Goal: Task Accomplishment & Management: Manage account settings

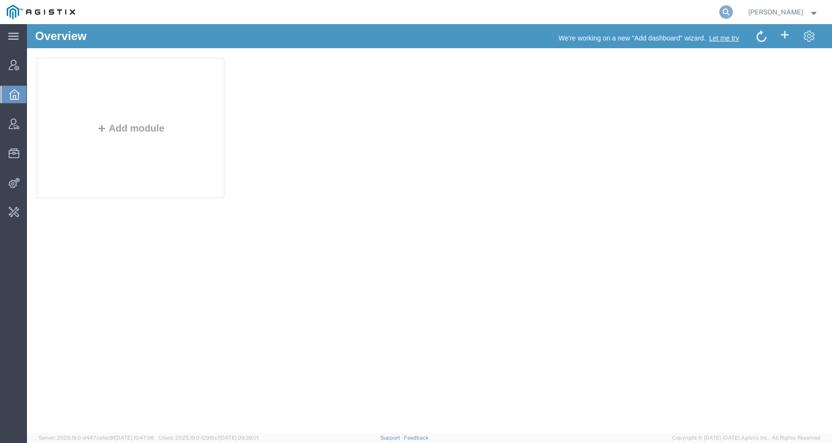
click at [733, 10] on icon at bounding box center [726, 11] width 13 height 13
click at [701, 10] on input "search" at bounding box center [573, 11] width 293 height 23
paste input "SLAX01048518"
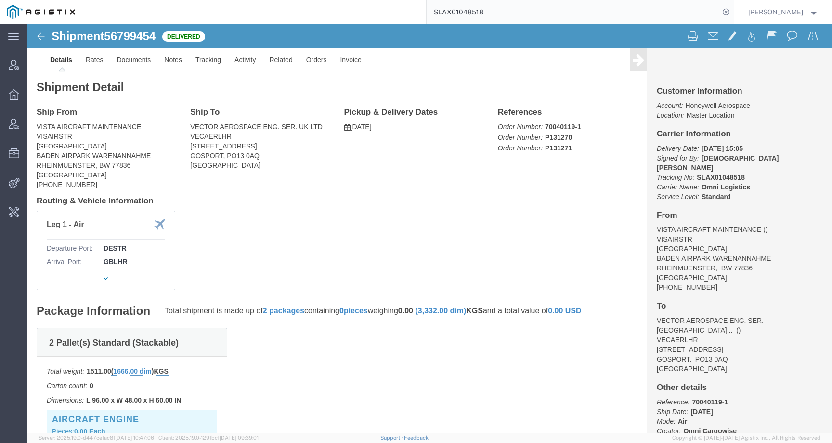
click span "56799454"
copy span "56799454"
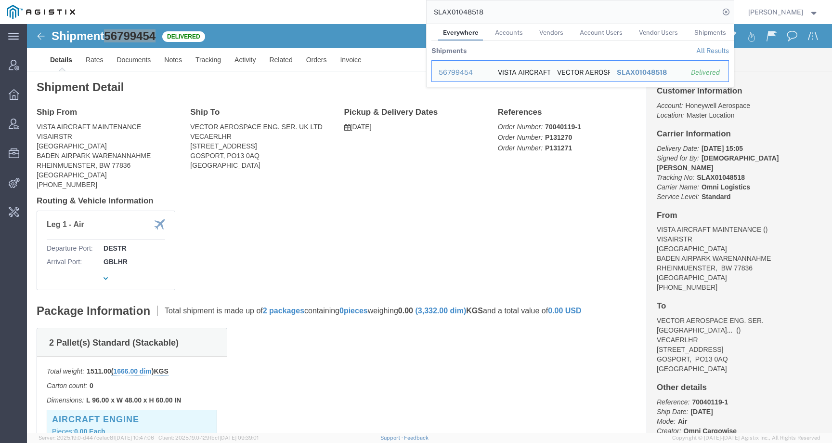
drag, startPoint x: 504, startPoint y: 13, endPoint x: 373, endPoint y: 10, distance: 131.1
click at [373, 10] on div "SLAX01048518 Everywhere Accounts Vendors Account Users Vendor Users Shipments S…" at bounding box center [408, 12] width 652 height 24
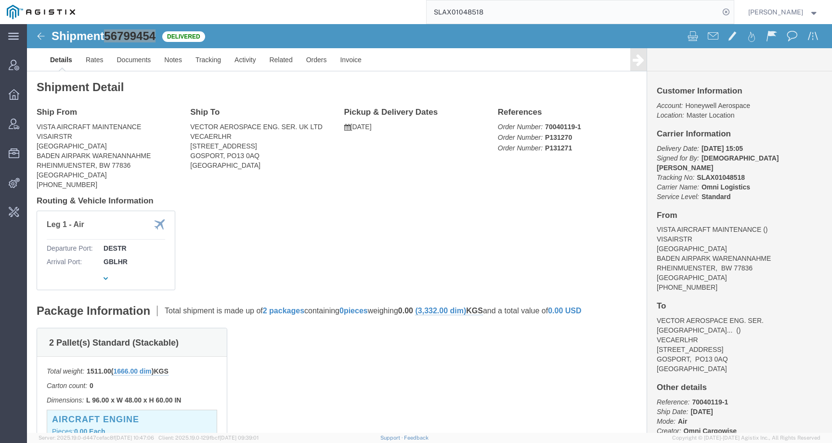
paste input "9260"
type input "SLAX01049260"
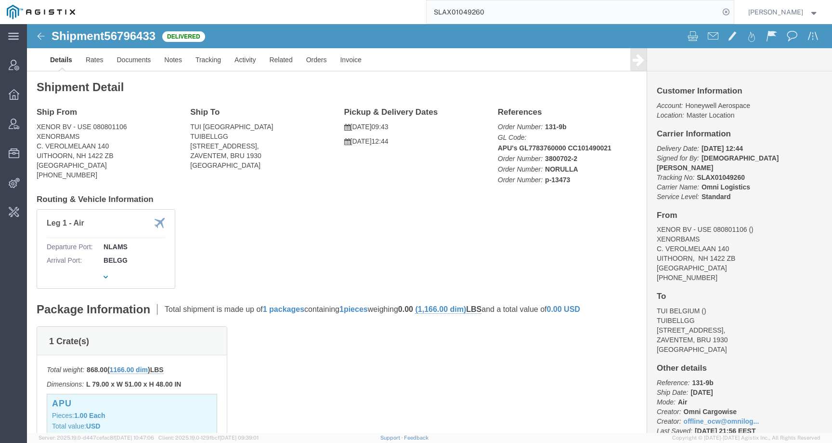
click span "56796433"
copy span "56796433"
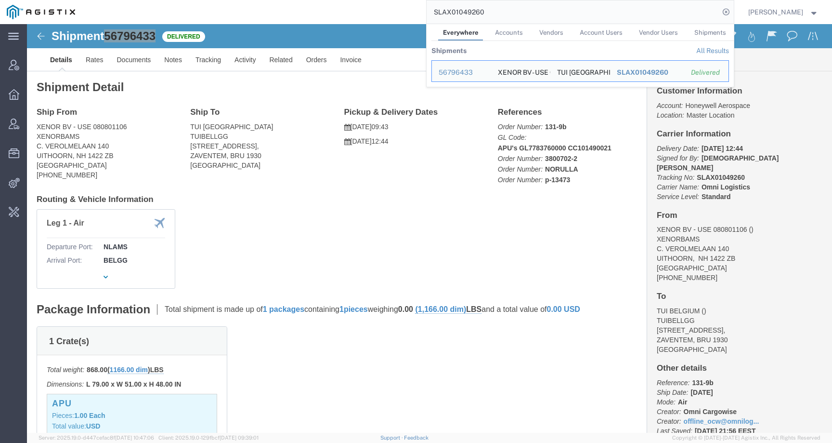
drag, startPoint x: 507, startPoint y: 13, endPoint x: 413, endPoint y: 13, distance: 93.9
click at [413, 13] on div "SLAX01049260 Everywhere Accounts Vendors Account Users Vendor Users Shipments S…" at bounding box center [408, 12] width 652 height 24
click at [733, 10] on icon at bounding box center [726, 11] width 13 height 13
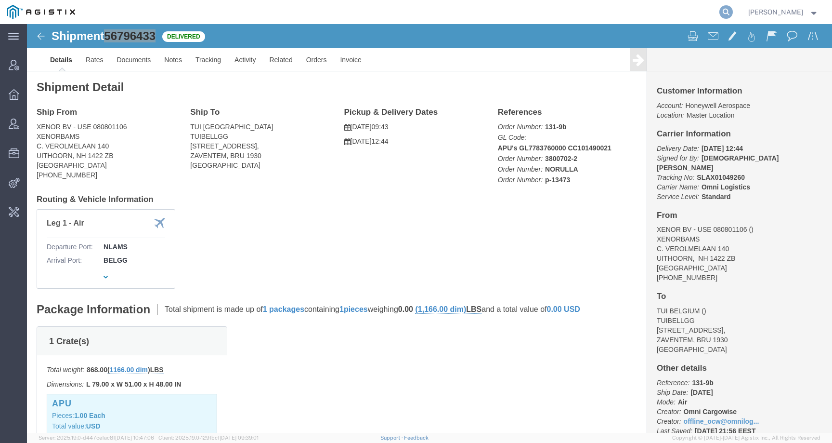
click at [733, 11] on icon at bounding box center [726, 11] width 13 height 13
click at [711, 11] on input "search" at bounding box center [573, 11] width 293 height 23
type input "f"
type input "offline@omni"
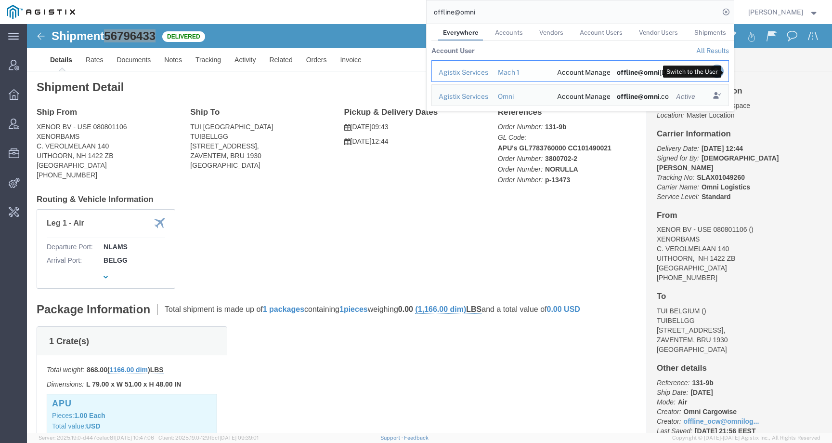
click at [724, 70] on icon "Search Results" at bounding box center [716, 71] width 13 height 13
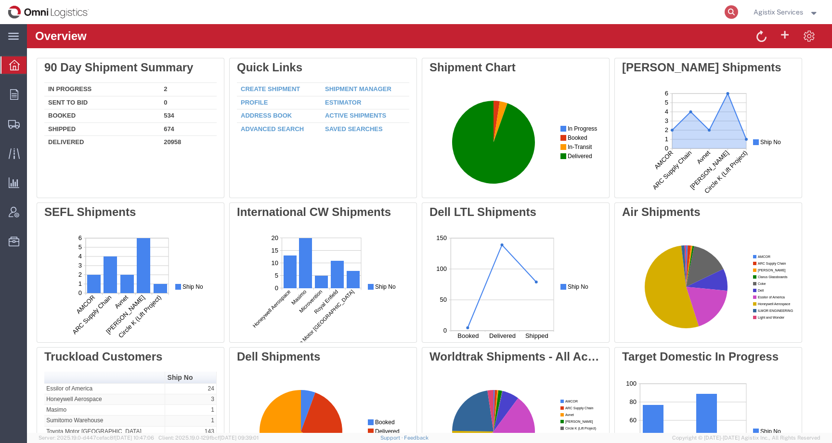
click at [731, 8] on icon at bounding box center [731, 11] width 13 height 13
click at [674, 15] on input "search" at bounding box center [578, 11] width 293 height 23
paste input "56796433"
type input "56796433"
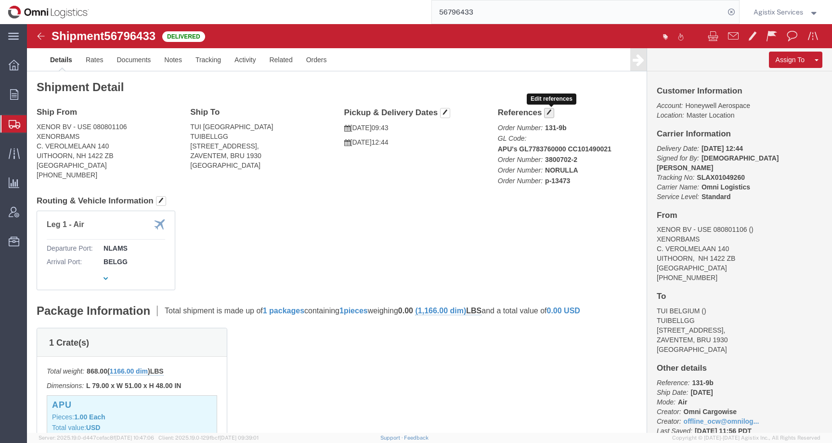
click span "button"
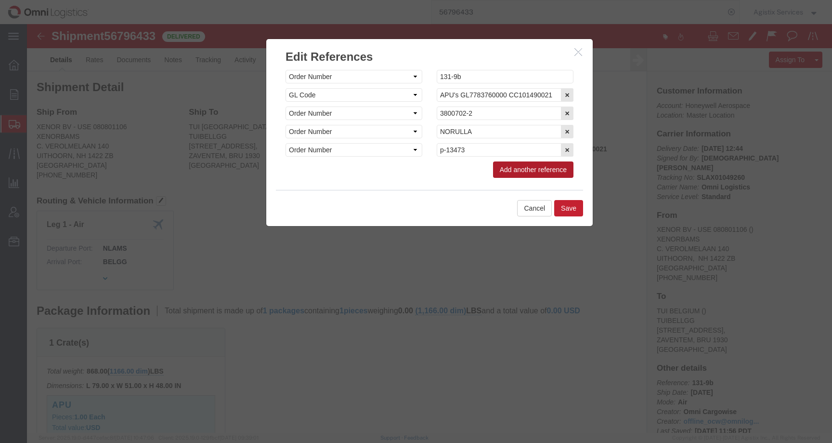
click button "Add another reference"
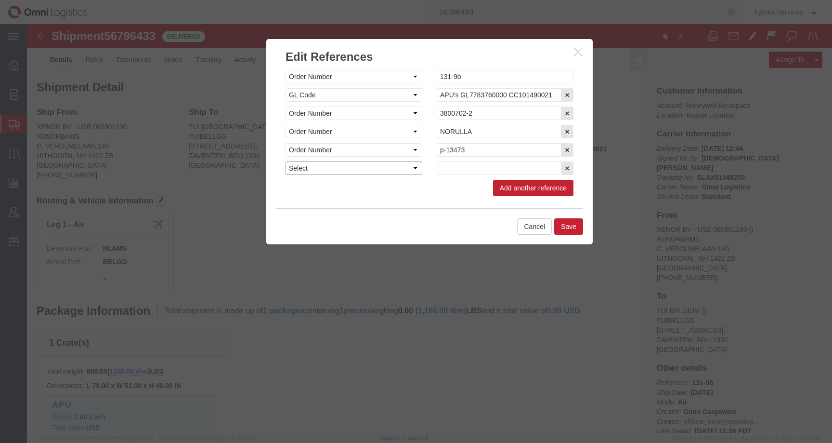
click select "Select Account Type Activity ID Airline Appointment Number ASN Batch Request # …"
select select "BOL"
click select "Select Account Type Activity ID Airline Appointment Number ASN Batch Request # …"
click input "text"
paste input "SLAX01049260"
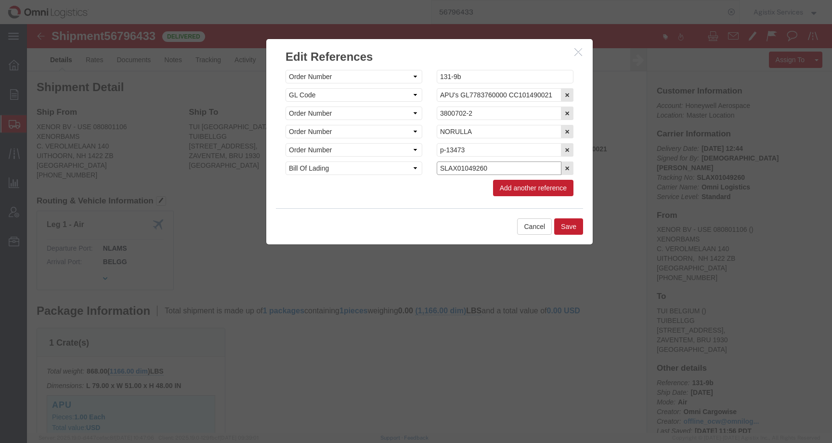
type input "SLAX01049260"
click button "Save"
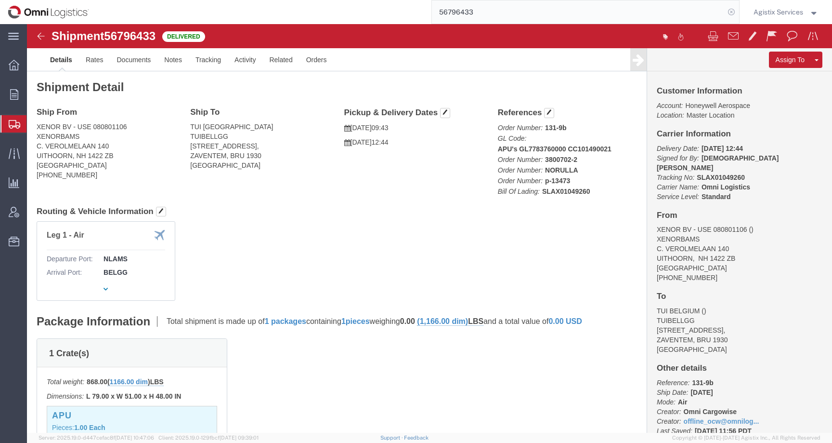
click at [732, 12] on icon at bounding box center [731, 11] width 13 height 13
click at [728, 14] on icon at bounding box center [731, 11] width 13 height 13
click at [688, 14] on input "search" at bounding box center [578, 11] width 293 height 23
paste input "56799454"
type input "56799454"
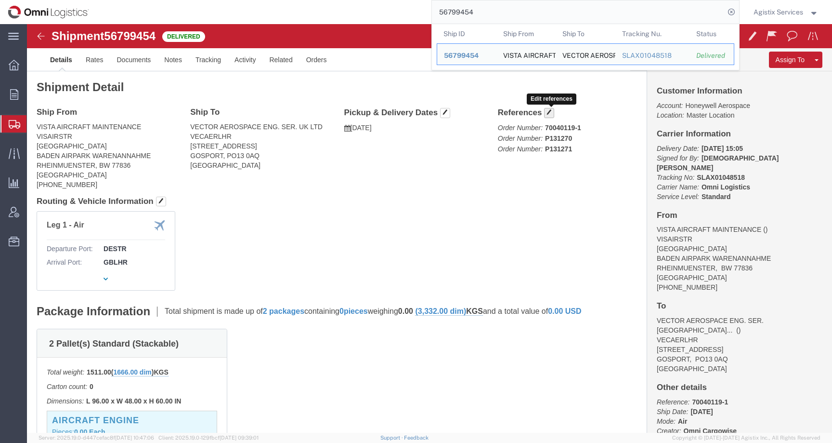
click span "button"
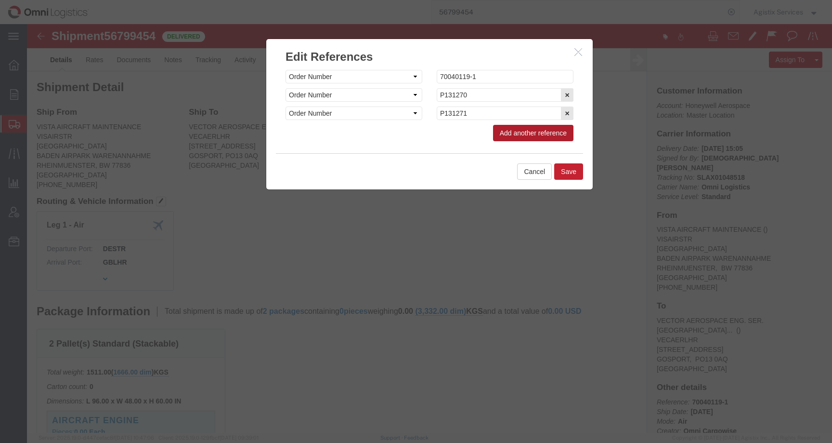
click button "Add another reference"
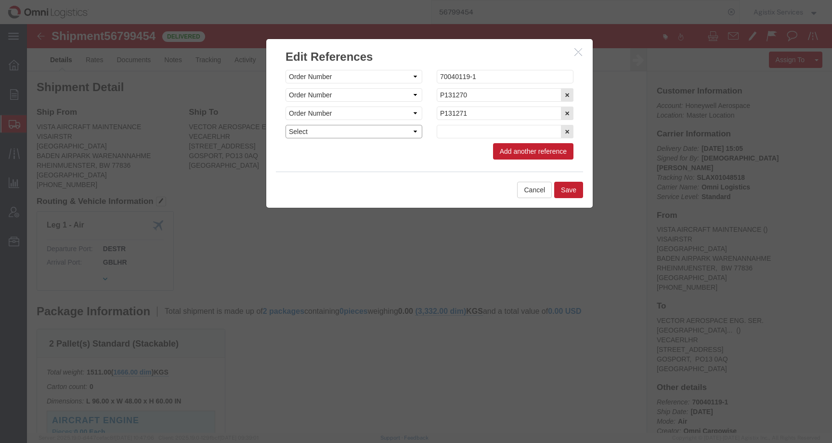
click select "Select Account Type Activity ID Airline Appointment Number ASN Batch Request # …"
select select "BOL"
click select "Select Account Type Activity ID Airline Appointment Number ASN Batch Request # …"
click input "text"
paste input "SLAX01048518"
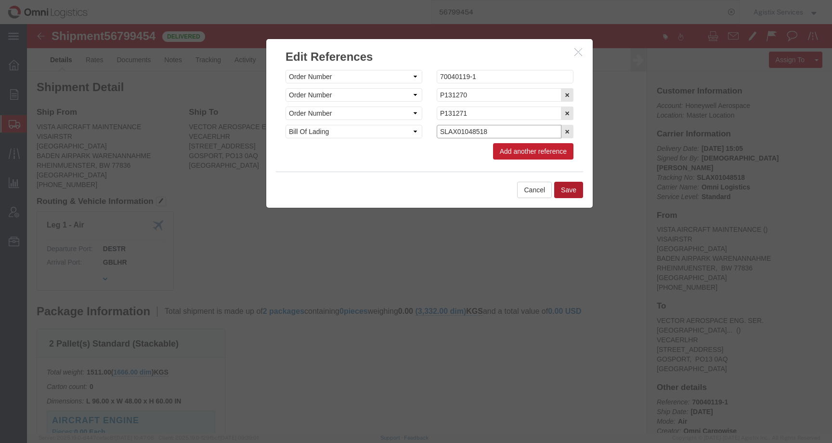
type input "SLAX01048518"
click button "Save"
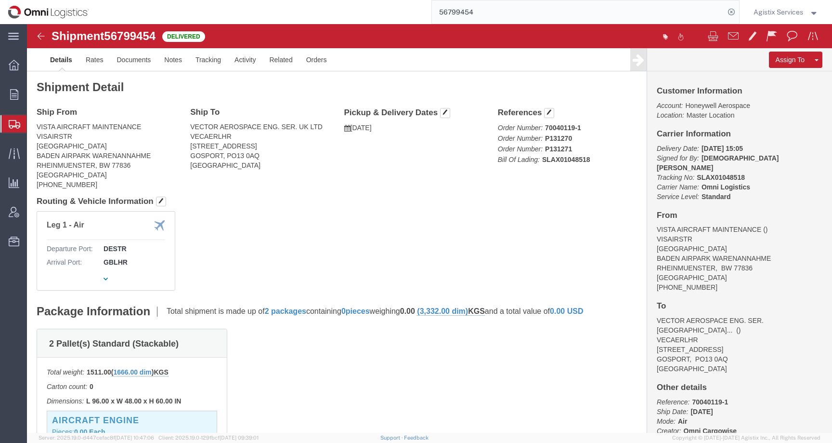
click at [766, 15] on span "Agistix Services" at bounding box center [779, 12] width 50 height 11
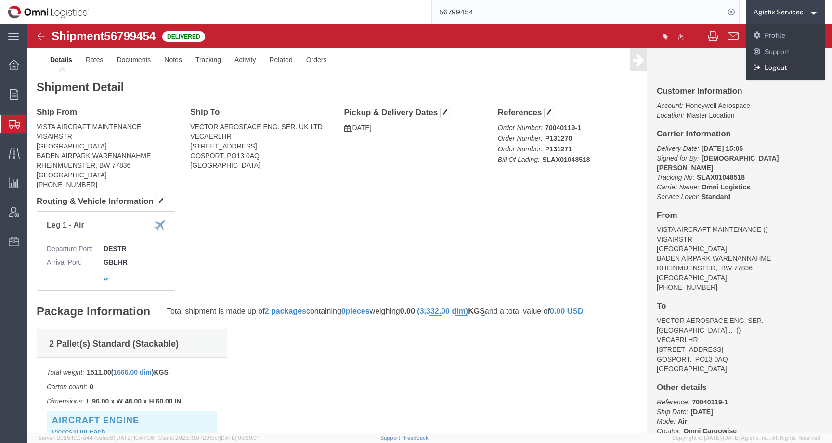
click at [766, 72] on link "Logout" at bounding box center [786, 68] width 79 height 16
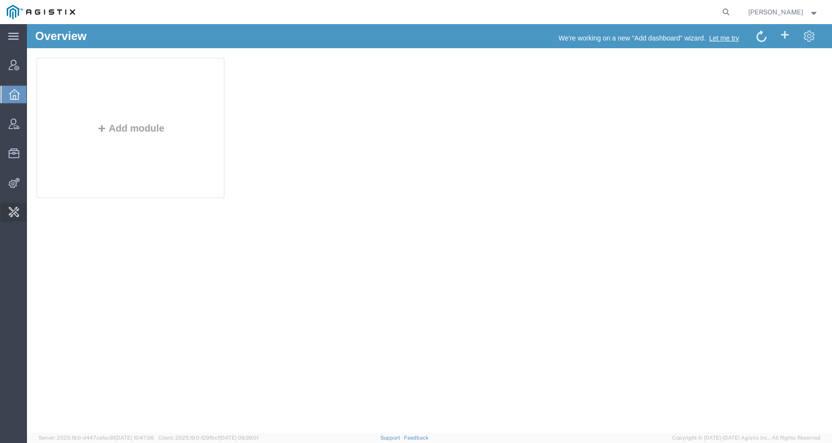
click at [0, 0] on span "Invoice Sending" at bounding box center [0, 0] width 0 height 0
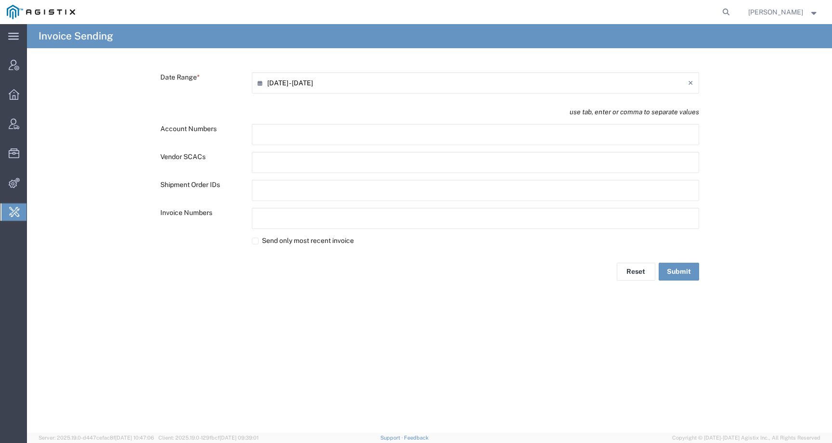
click at [310, 185] on input "text" at bounding box center [300, 190] width 84 height 15
paste input "text"
click at [316, 92] on div "09/18/2025 - 09/18/2025 ×" at bounding box center [476, 82] width 448 height 21
click at [315, 81] on input "09/18/2025 - 09/18/2025" at bounding box center [477, 82] width 421 height 15
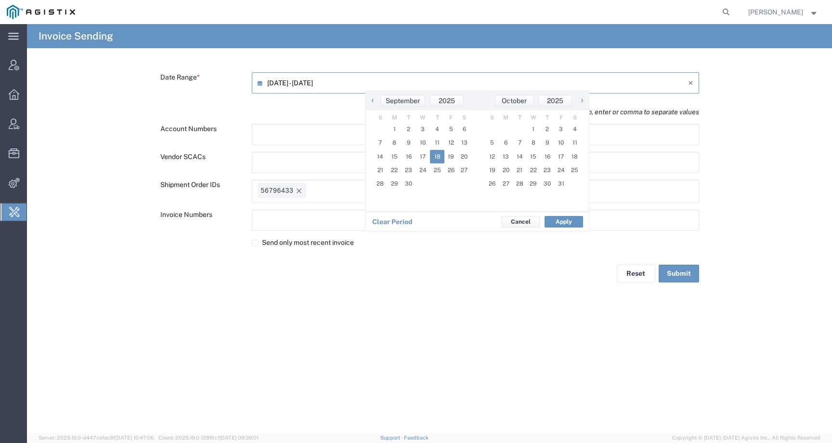
click at [371, 105] on span "‹" at bounding box center [373, 100] width 14 height 12
click at [446, 129] on span "1" at bounding box center [449, 128] width 14 height 13
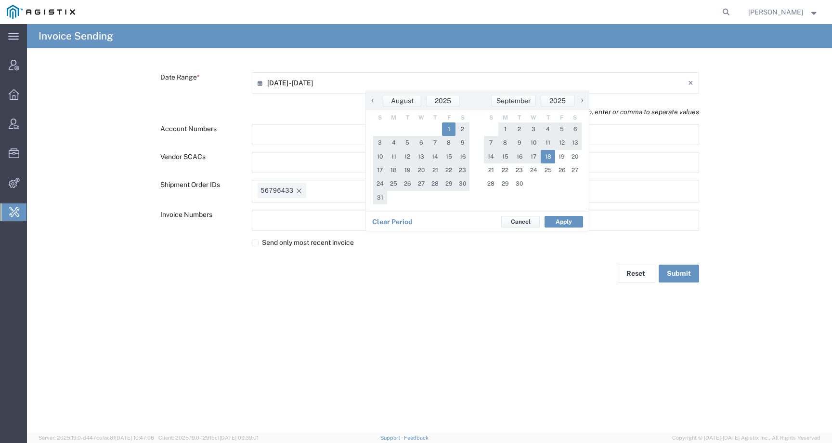
click at [550, 159] on span "18" at bounding box center [548, 156] width 14 height 13
type input "08/01/2025 - 09/18/2025"
click at [559, 220] on button "Apply" at bounding box center [564, 222] width 39 height 12
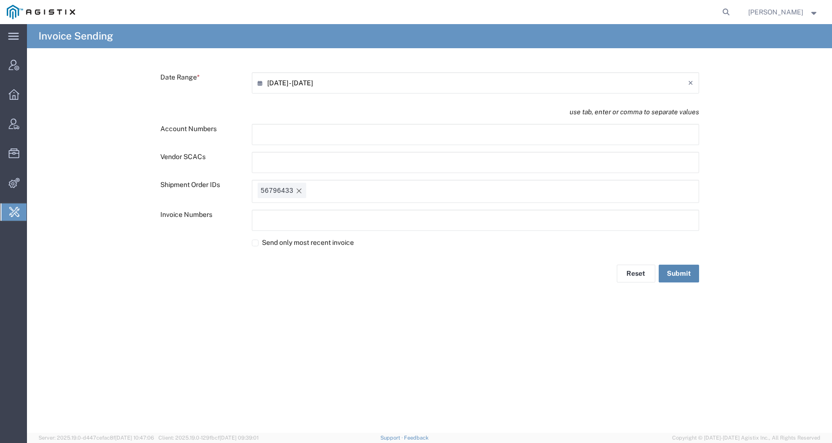
click at [690, 273] on button "Submit" at bounding box center [679, 273] width 40 height 18
click at [733, 11] on icon at bounding box center [726, 11] width 13 height 13
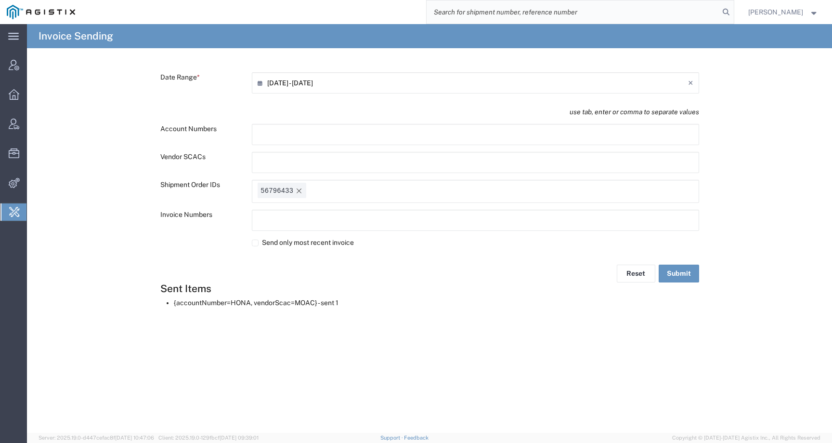
click at [712, 11] on input "search" at bounding box center [573, 11] width 293 height 23
paste input "56796433"
type input "56796433"
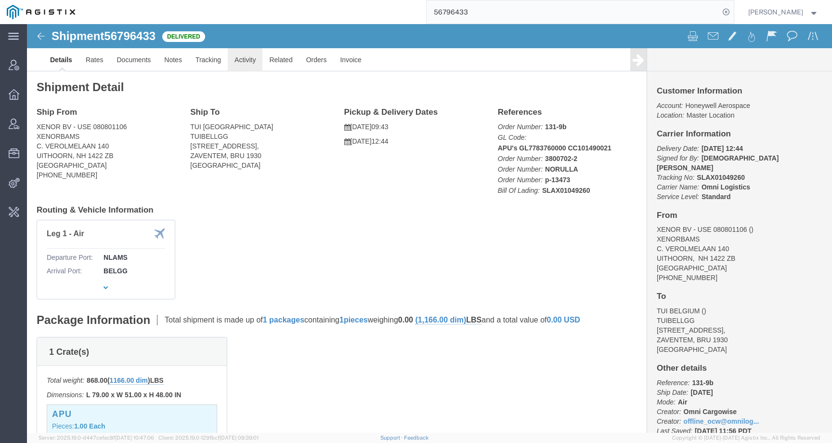
click link "Activity"
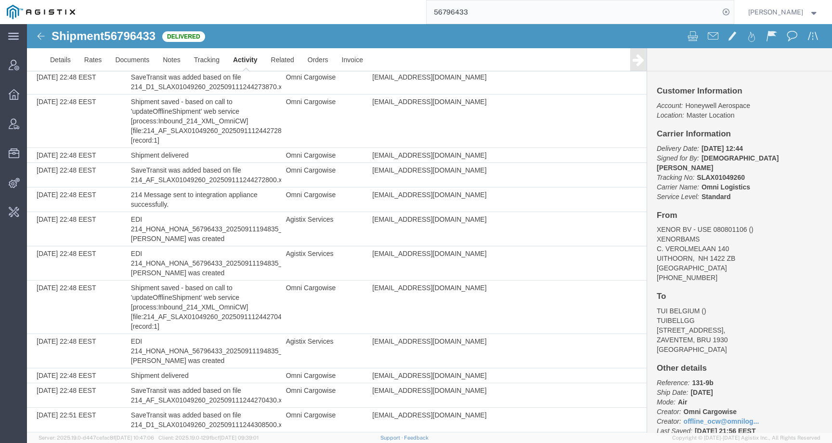
scroll to position [952, 0]
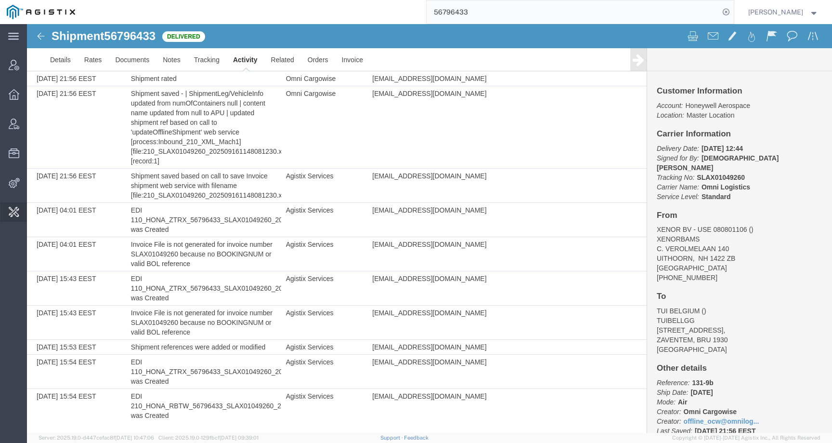
click at [0, 0] on span "Invoice Sending" at bounding box center [0, 0] width 0 height 0
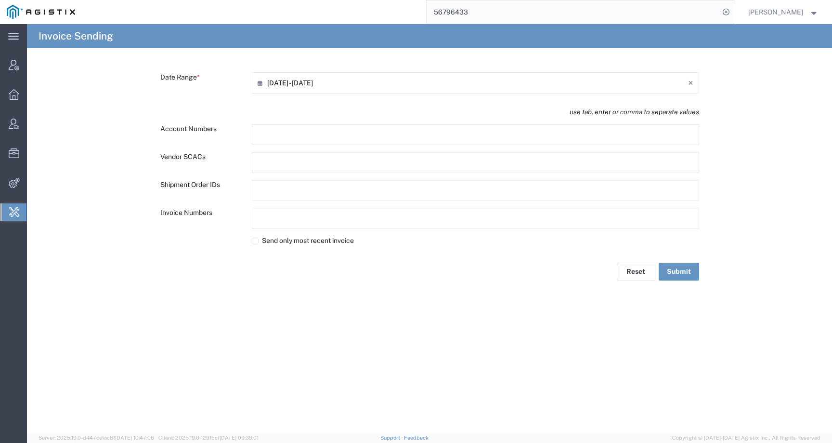
click at [284, 189] on input "text" at bounding box center [300, 190] width 84 height 15
paste input "text"
click at [305, 86] on input "09/18/2025 - 09/18/2025" at bounding box center [477, 82] width 421 height 15
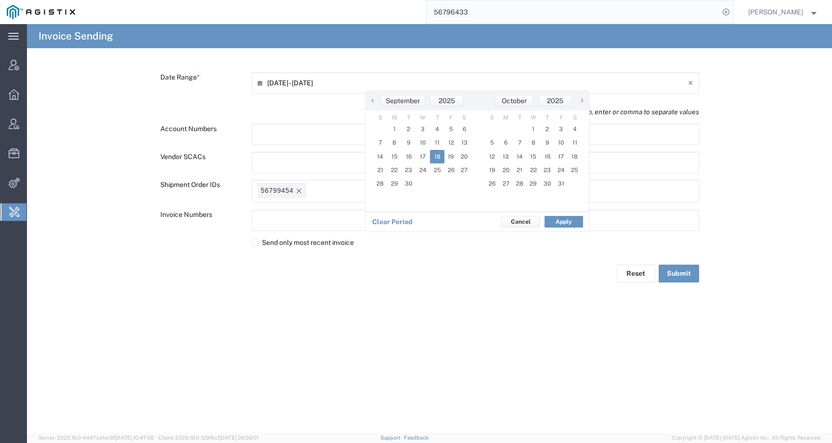
click at [374, 101] on span "‹" at bounding box center [373, 100] width 14 height 12
click at [444, 130] on span "1" at bounding box center [449, 128] width 14 height 13
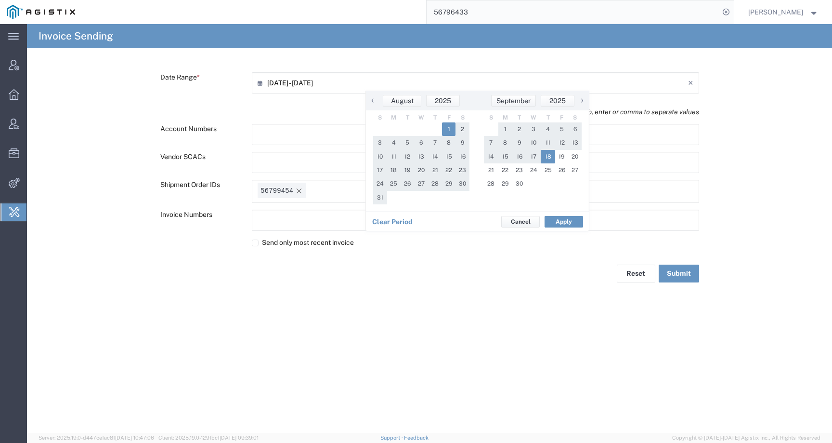
click at [547, 154] on span "18" at bounding box center [548, 156] width 14 height 13
type input "08/01/2025 - 09/18/2025"
click at [570, 223] on button "Apply" at bounding box center [564, 222] width 39 height 12
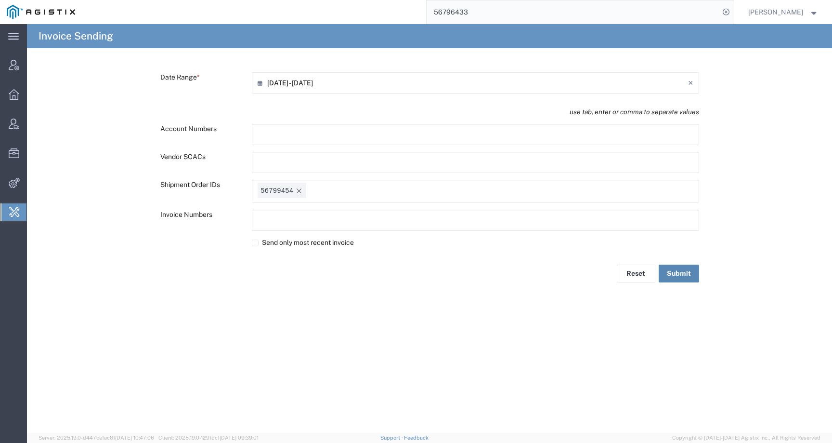
click at [682, 280] on button "Submit" at bounding box center [679, 273] width 40 height 18
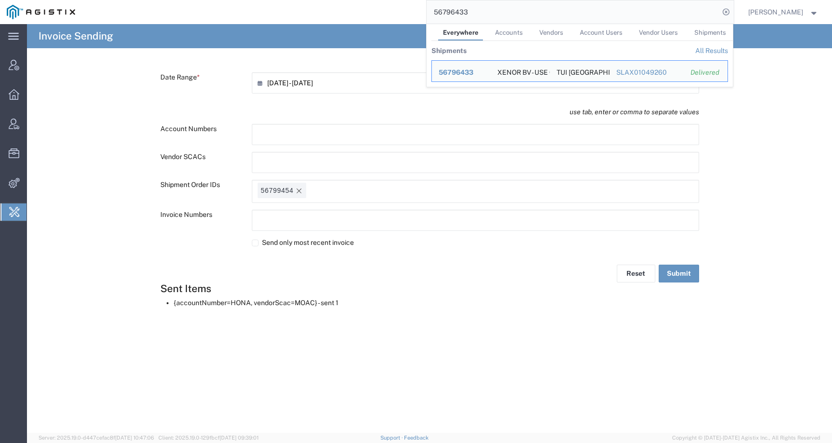
drag, startPoint x: 492, startPoint y: 12, endPoint x: 414, endPoint y: 11, distance: 78.0
click at [414, 11] on div "56796433 Everywhere Accounts Vendors Account Users Vendor Users Shipments Shipm…" at bounding box center [408, 12] width 652 height 24
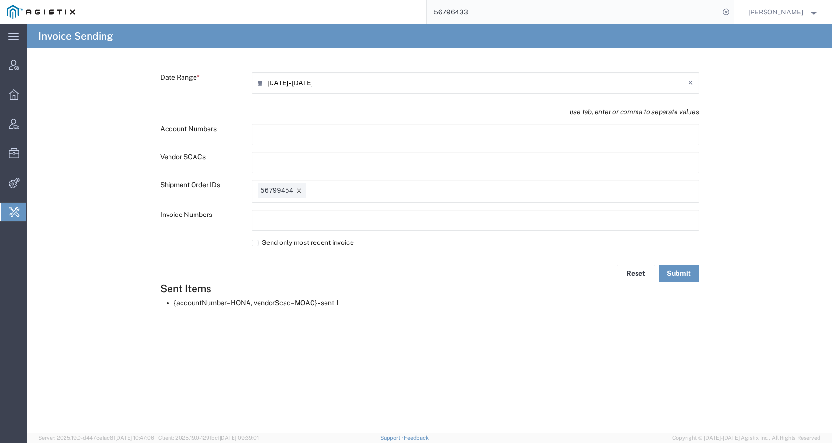
paste input "9454"
type input "56799454"
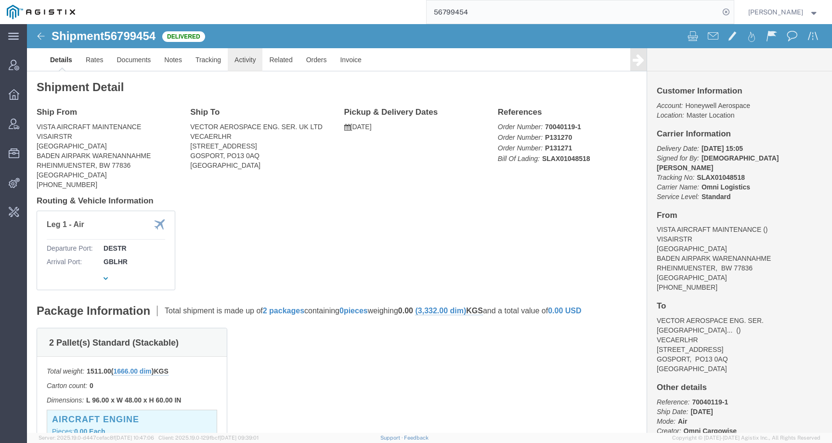
click link "Activity"
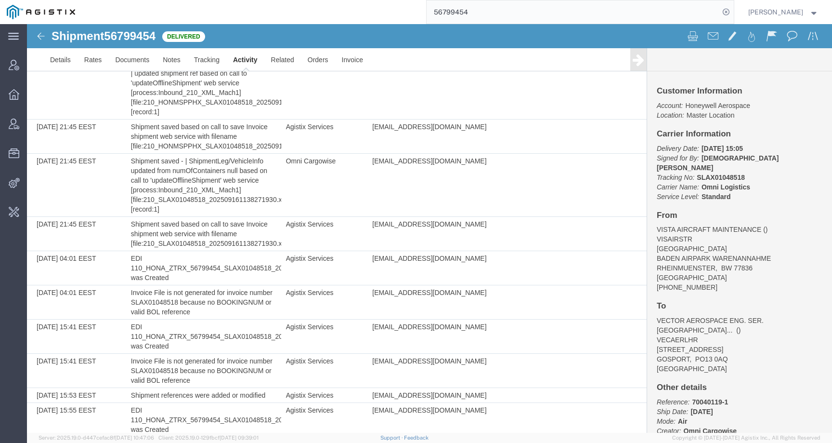
scroll to position [1079, 0]
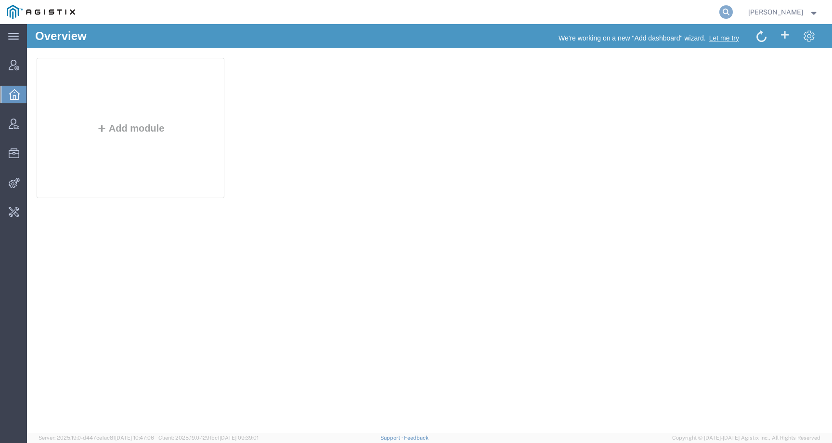
click at [733, 12] on icon at bounding box center [726, 11] width 13 height 13
click at [718, 12] on input "search" at bounding box center [573, 11] width 293 height 23
paste input "56848213"
type input "56848213"
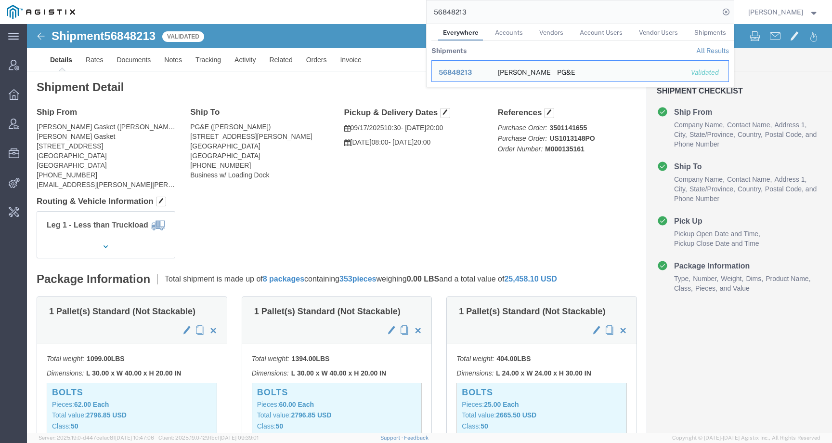
click div "Leg 1 - Less than Truckload Vehicle 1: Straight Truck"
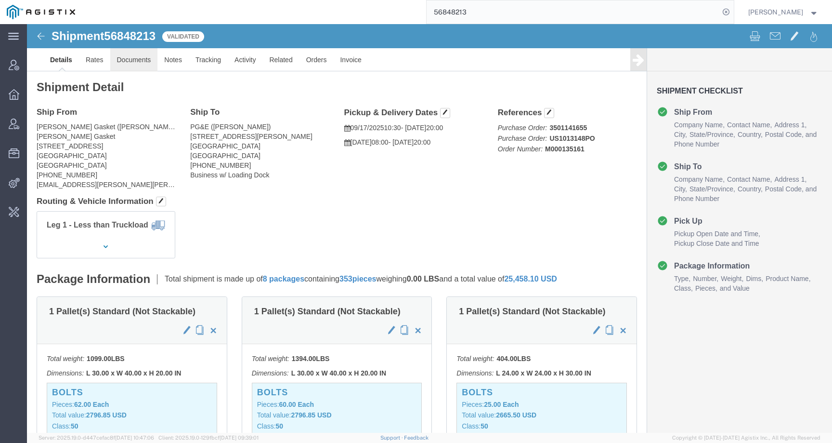
click link "Documents"
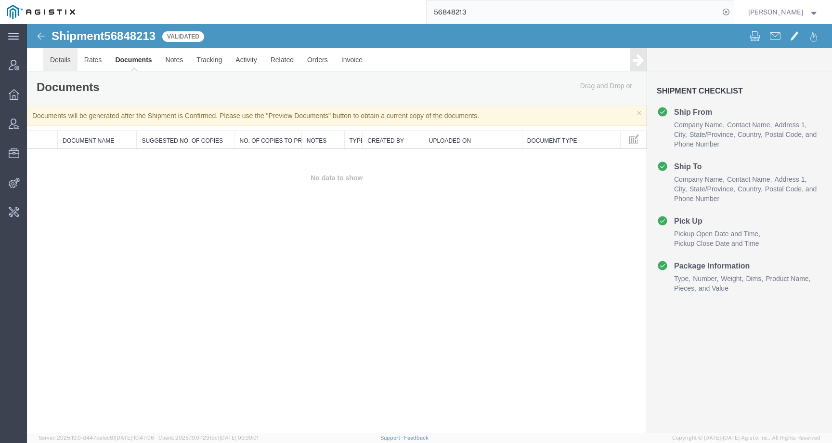
click at [43, 67] on link "Details" at bounding box center [60, 59] width 34 height 23
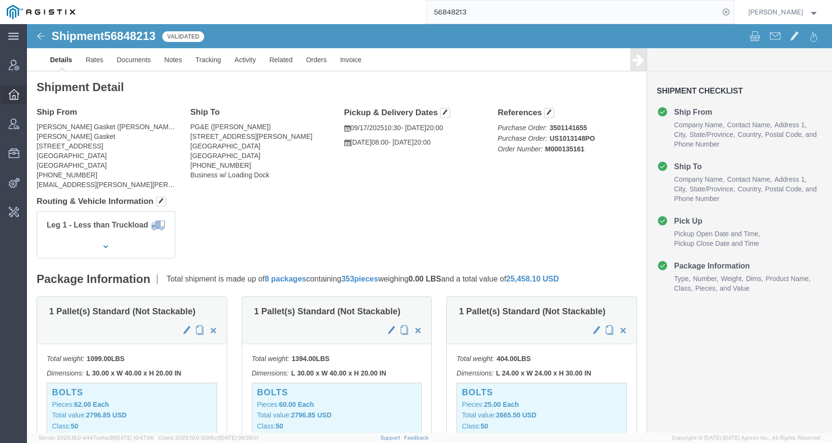
click at [8, 88] on div at bounding box center [13, 94] width 27 height 19
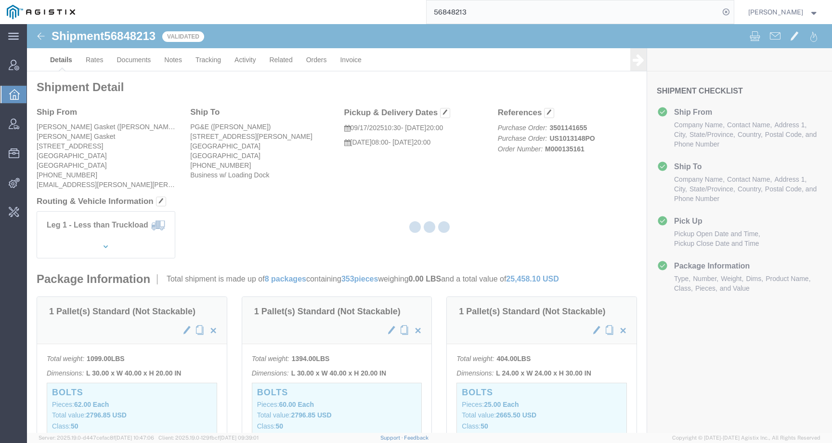
click at [26, 16] on img at bounding box center [41, 12] width 68 height 14
